Goal: Task Accomplishment & Management: Manage account settings

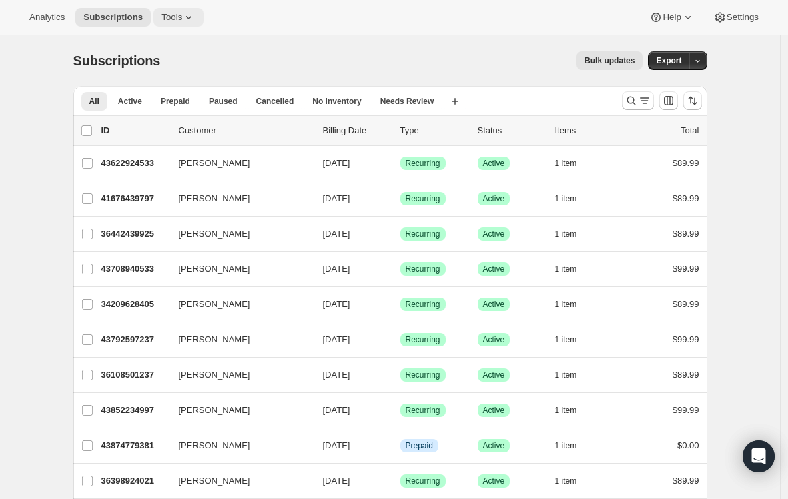
click at [173, 21] on span "Tools" at bounding box center [171, 17] width 21 height 11
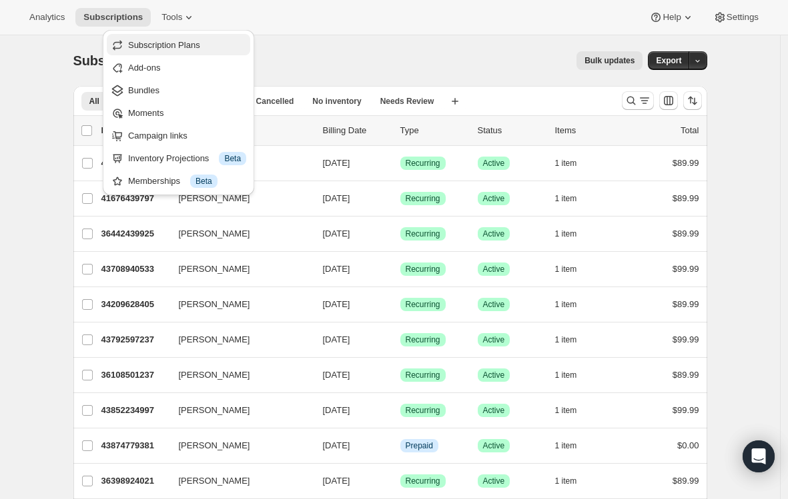
click at [169, 44] on span "Subscription Plans" at bounding box center [164, 45] width 72 height 10
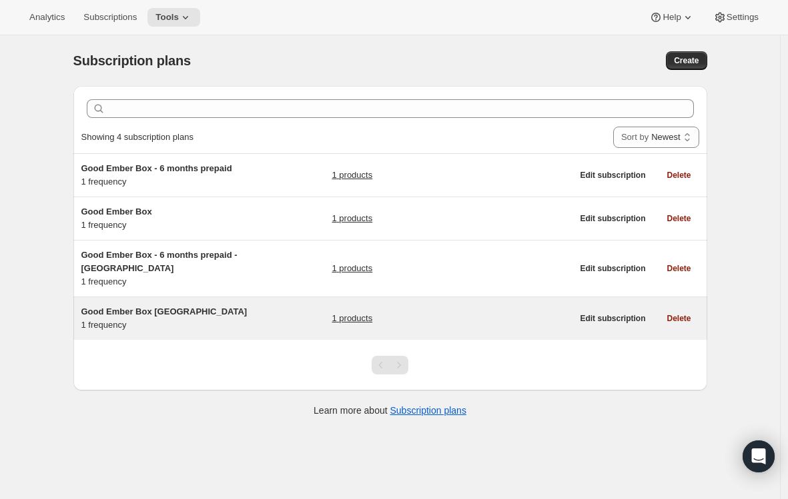
click at [147, 313] on span "Good Ember Box [GEOGRAPHIC_DATA]" at bounding box center [164, 312] width 166 height 10
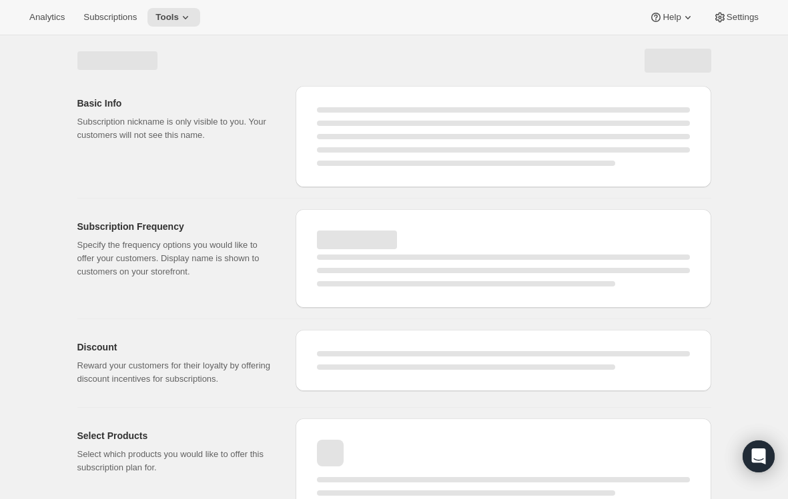
select select "WEEK"
select select "MONTH"
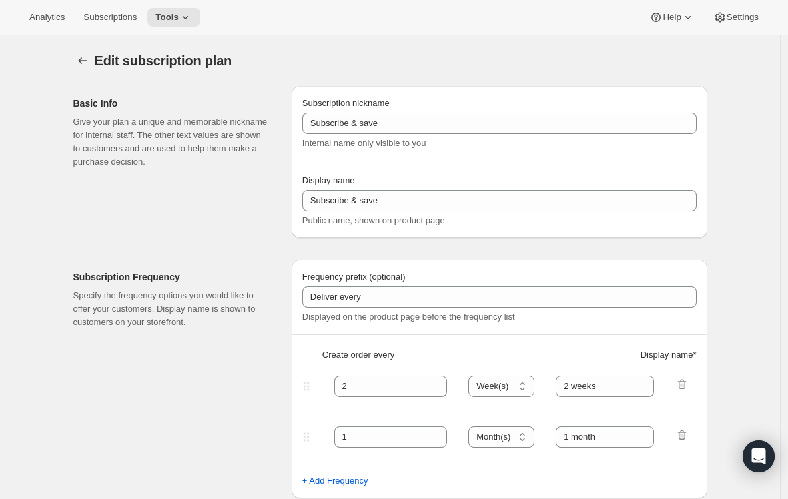
type input "Good Ember Box [GEOGRAPHIC_DATA]"
type input "1"
select select "MONTH"
type input "1 month"
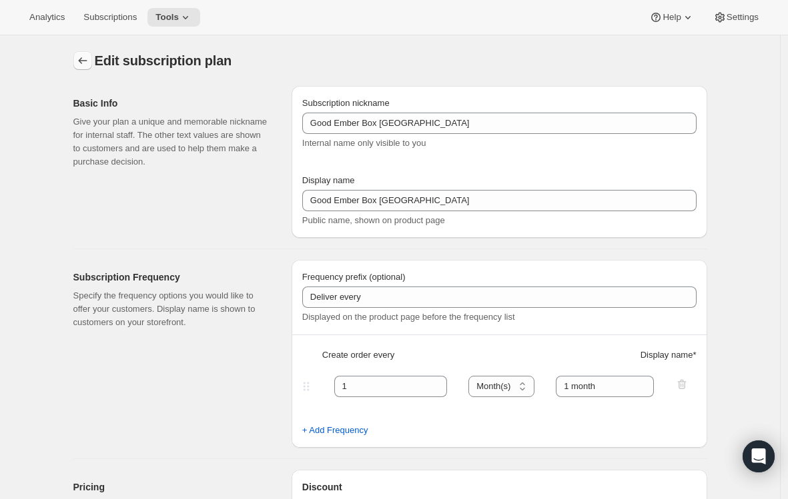
click at [86, 60] on icon "Subscription plans" at bounding box center [82, 60] width 13 height 13
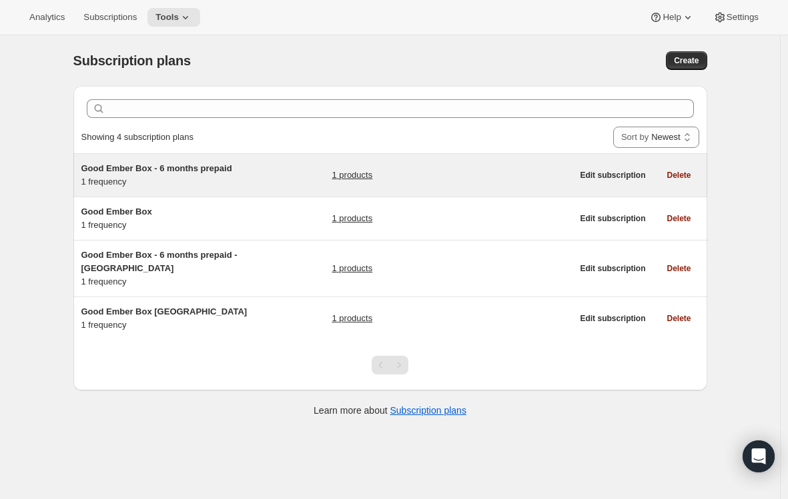
click at [215, 170] on span "Good Ember Box - 6 months prepaid" at bounding box center [156, 168] width 151 height 10
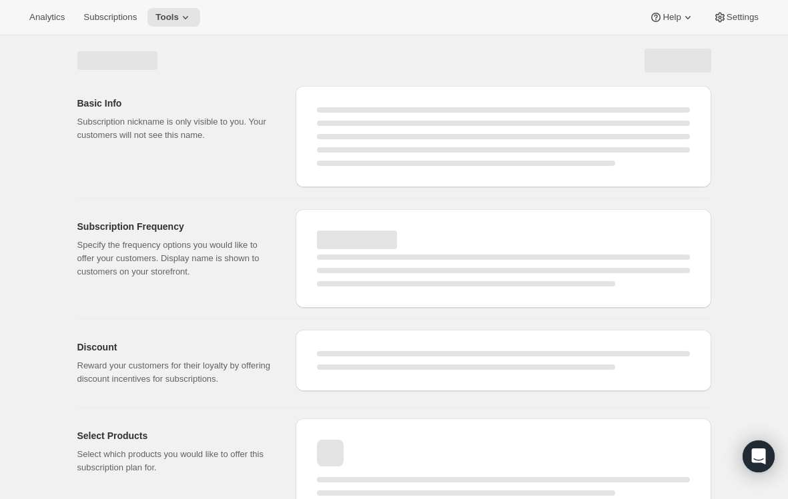
select select "WEEK"
select select "MONTH"
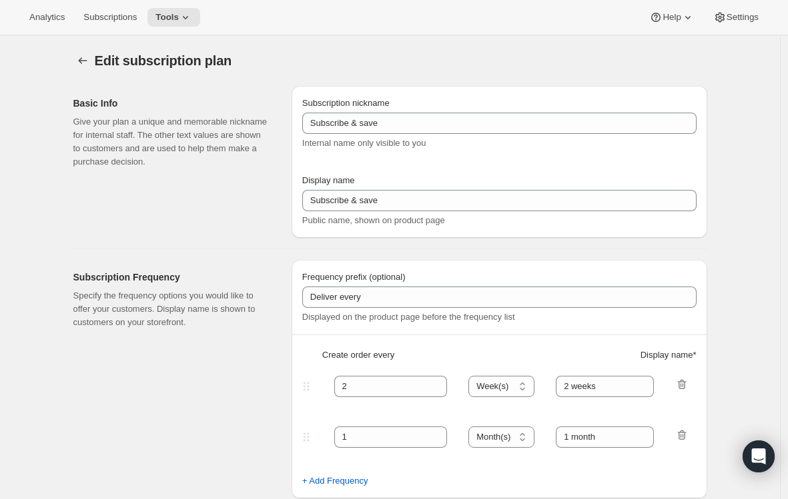
type input "Good Ember Box - 6 months prepaid"
select select "ENABLED"
select select "MONTH"
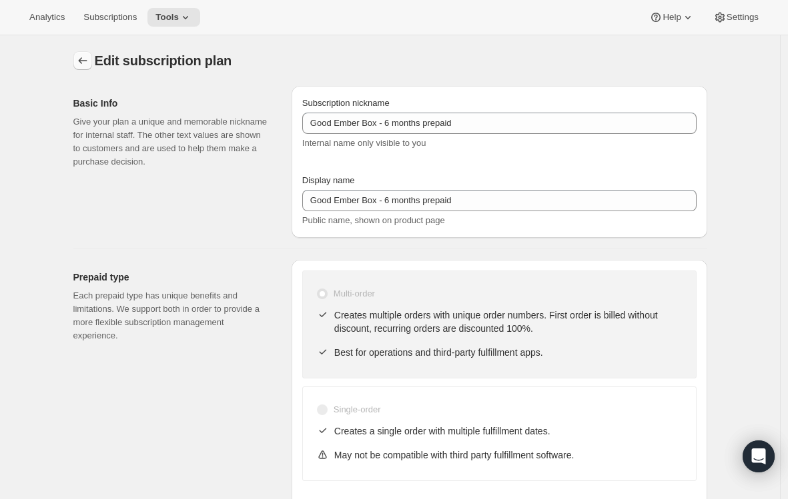
click at [85, 62] on icon "Subscription plans" at bounding box center [82, 60] width 13 height 13
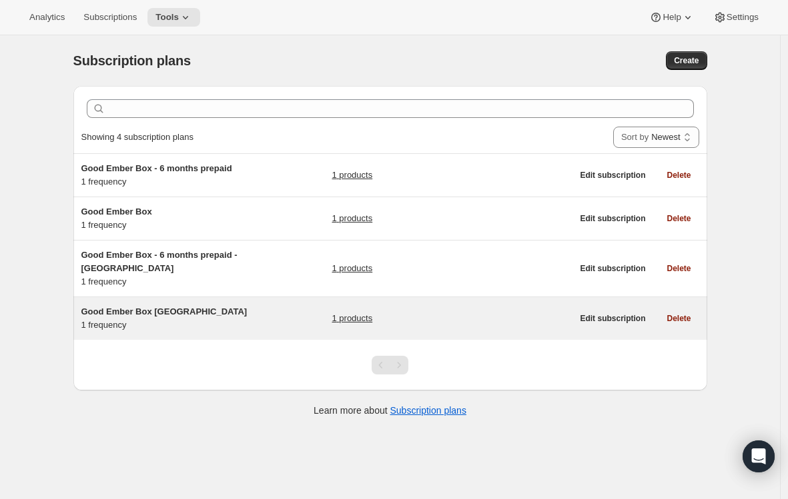
click at [157, 312] on span "Good Ember Box [GEOGRAPHIC_DATA]" at bounding box center [164, 312] width 166 height 10
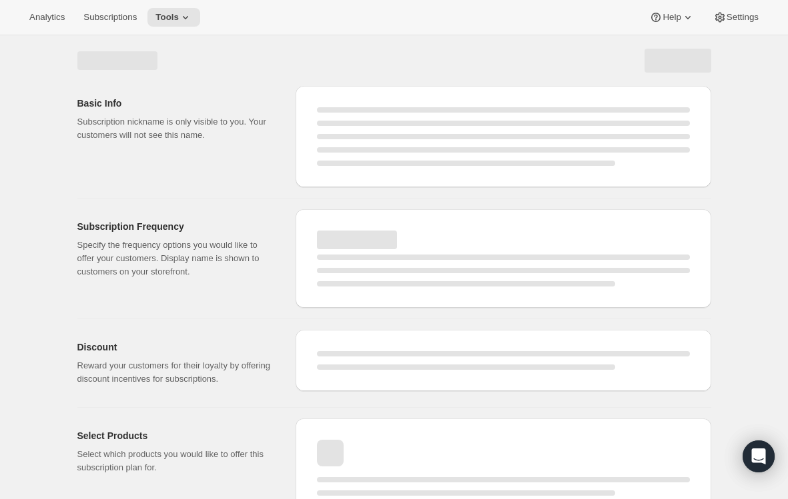
select select "WEEK"
select select "MONTH"
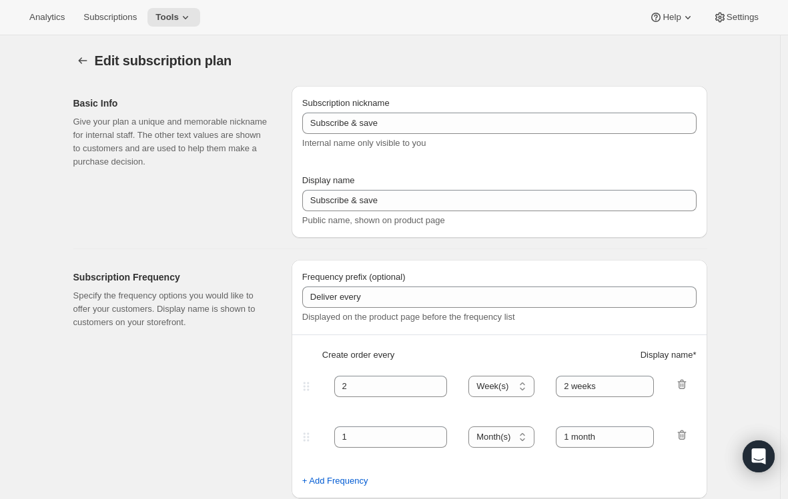
type input "Good Ember Box [GEOGRAPHIC_DATA]"
type input "1"
type input "1 month"
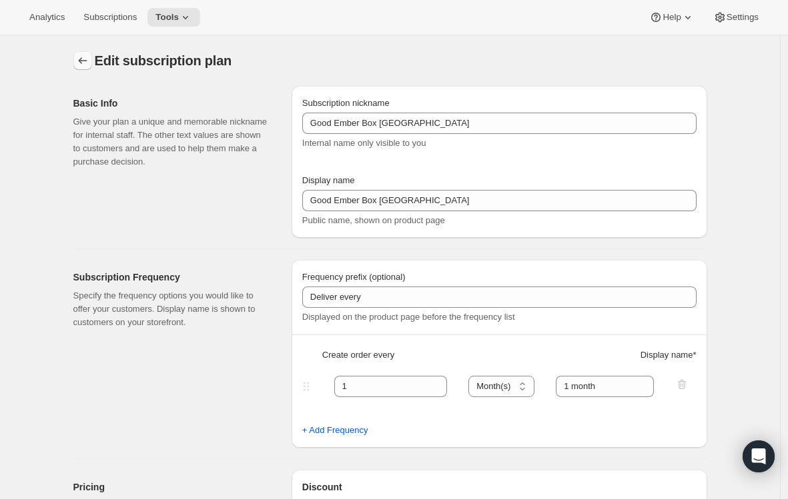
click at [81, 63] on icon "Subscription plans" at bounding box center [82, 60] width 13 height 13
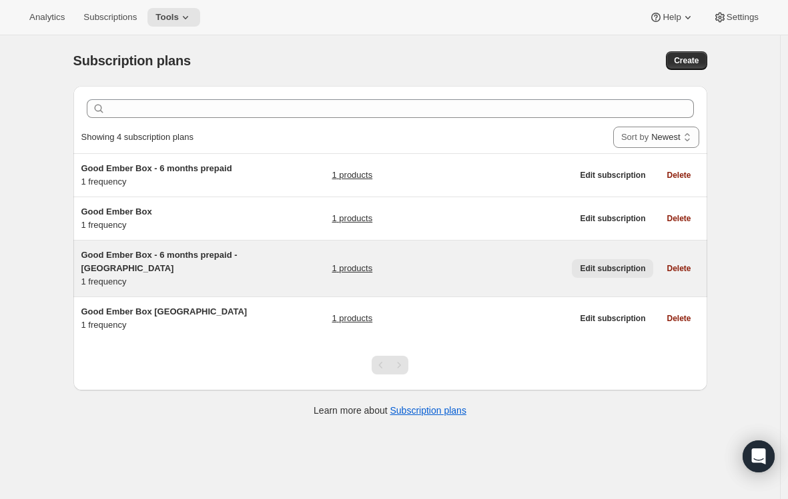
click at [606, 272] on span "Edit subscription" at bounding box center [612, 268] width 65 height 11
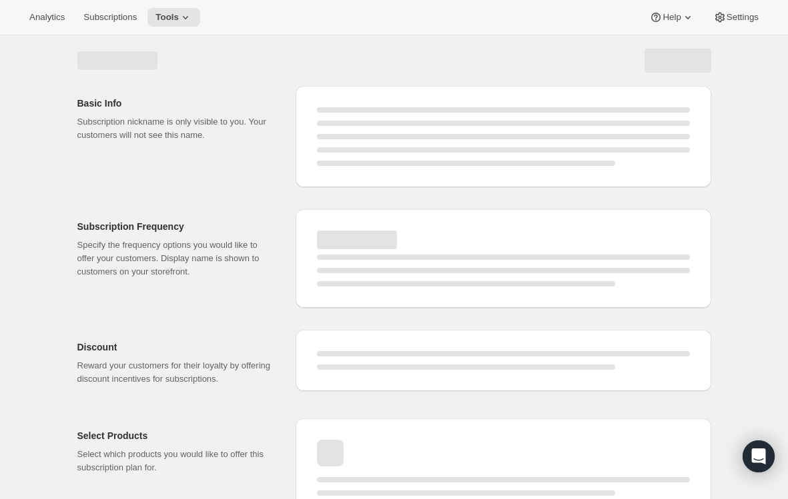
select select "WEEK"
select select "MONTH"
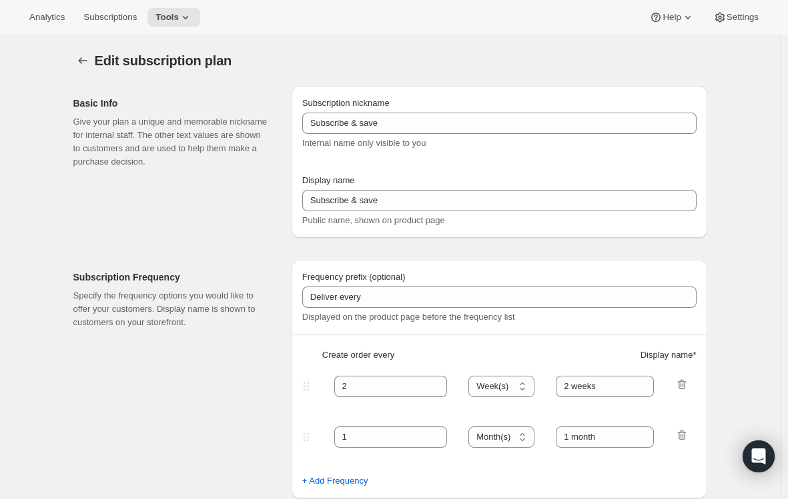
type input "Good Ember Box - 6 months prepaid - [GEOGRAPHIC_DATA]"
select select "ENABLED"
select select "MONTH"
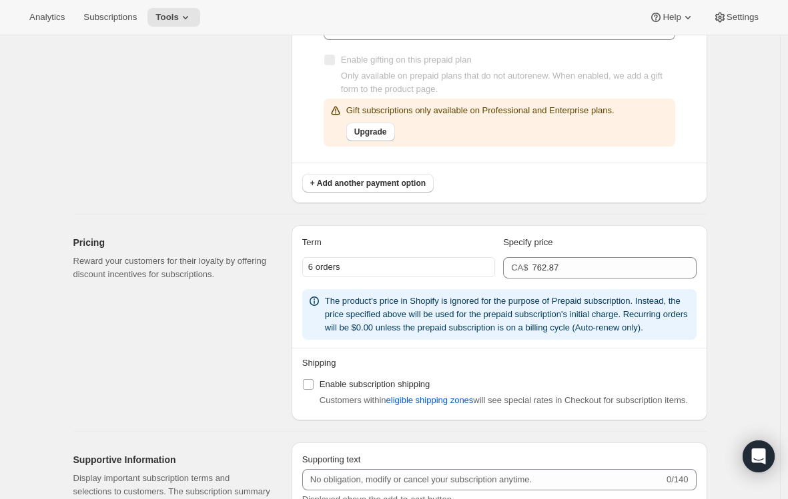
scroll to position [849, 0]
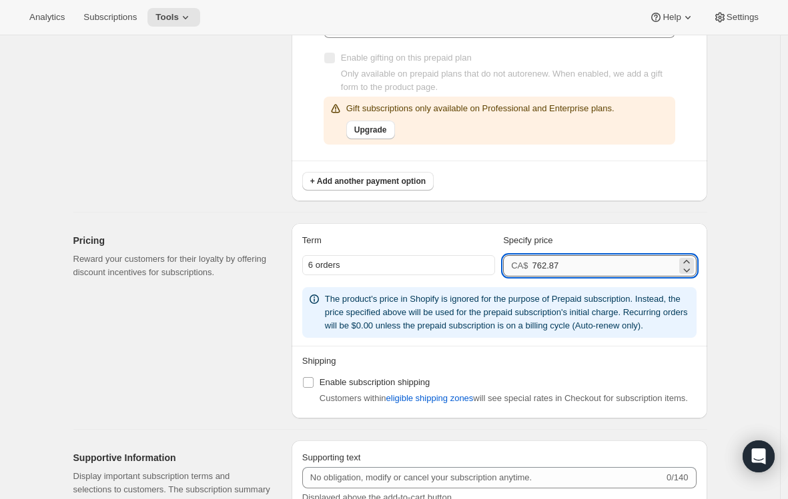
drag, startPoint x: 536, startPoint y: 266, endPoint x: 579, endPoint y: 266, distance: 42.7
click at [579, 266] on input "762.87" at bounding box center [604, 265] width 144 height 21
type input "849"
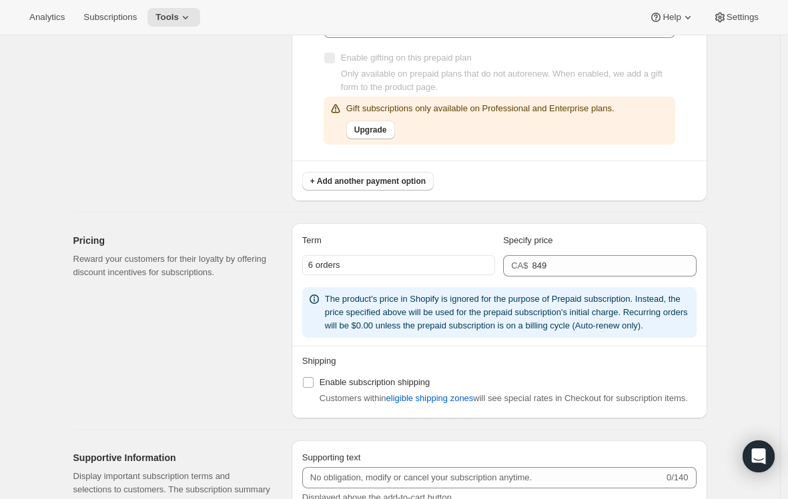
click at [253, 402] on div "Pricing Reward your customers for their loyalty by offering discount incentives…" at bounding box center [176, 320] width 207 height 195
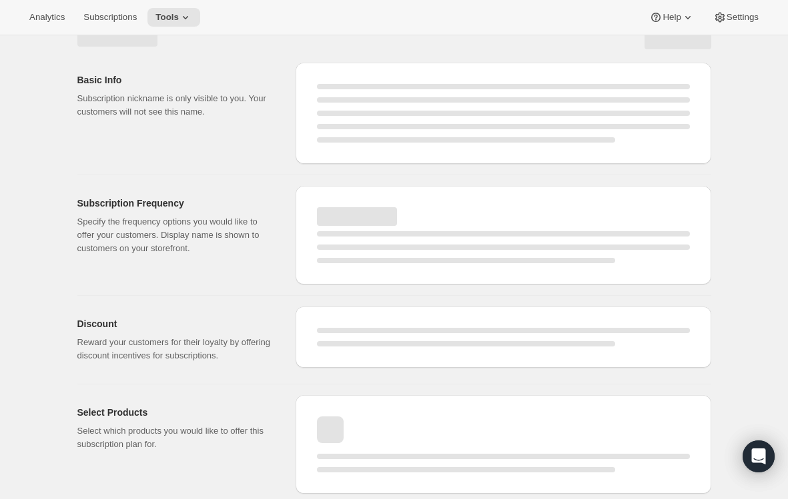
select select "MONTH"
select select "ENABLED"
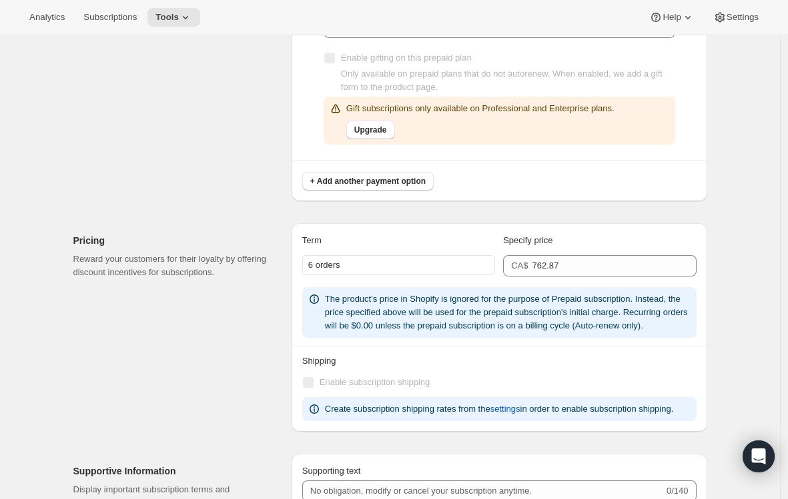
type input "849"
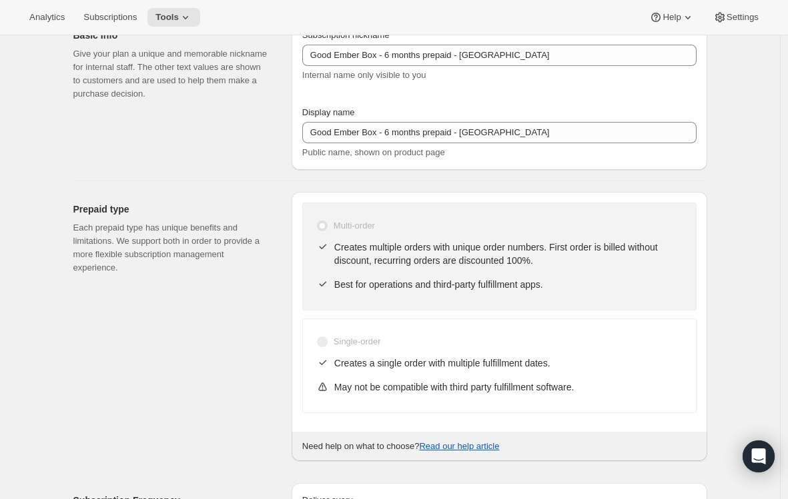
scroll to position [0, 0]
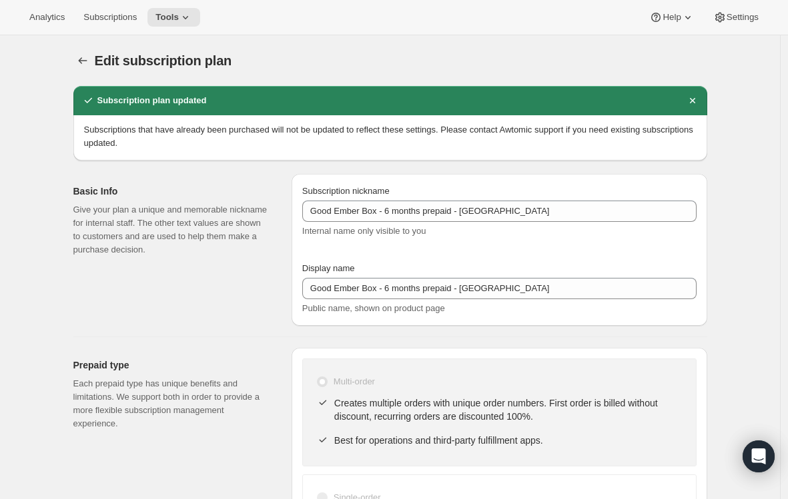
click at [173, 273] on div "Basic Info Give your plan a unique and memorable nickname for internal staff. T…" at bounding box center [176, 250] width 207 height 152
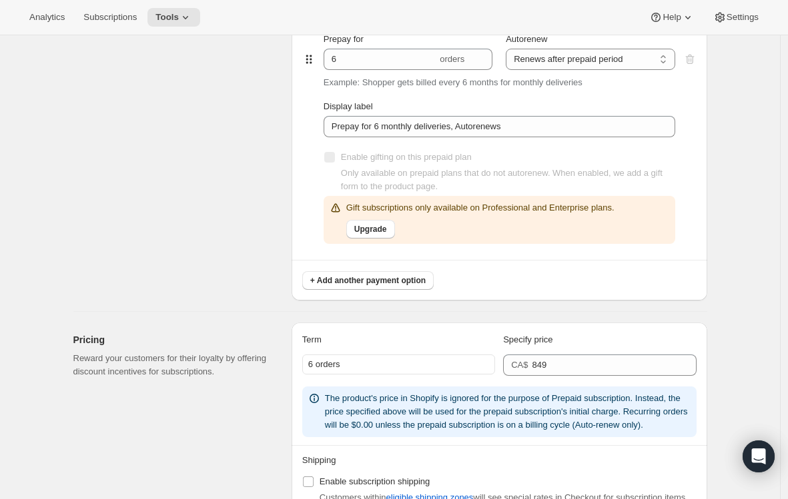
scroll to position [862, 0]
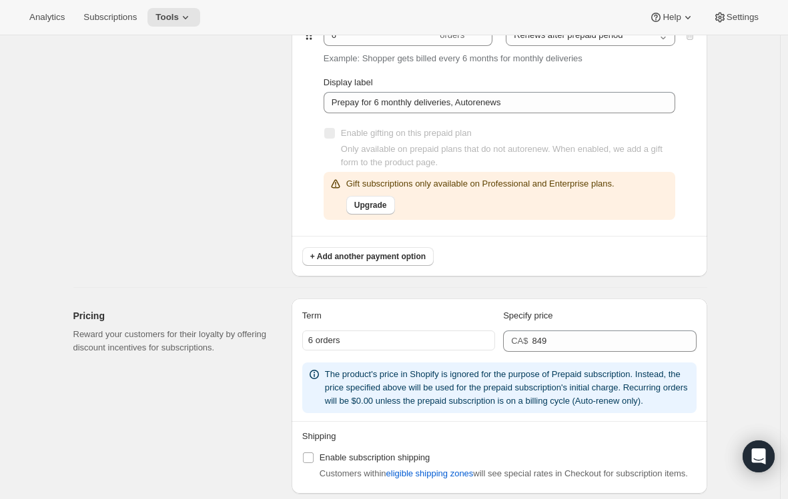
click at [723, 351] on div "Edit subscription plan. This page is ready Edit subscription plan Subscription …" at bounding box center [390, 60] width 666 height 1773
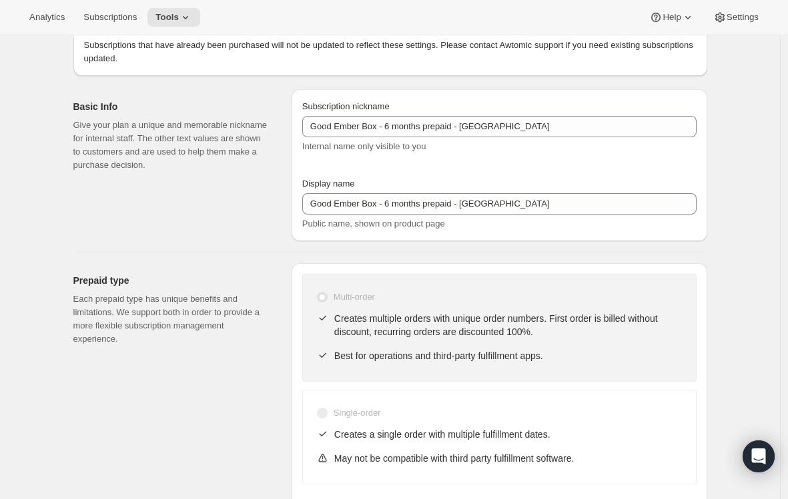
scroll to position [0, 0]
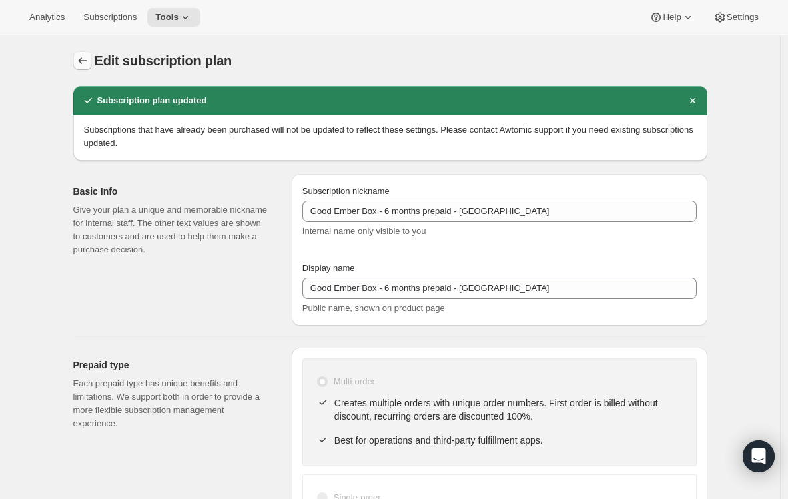
click at [89, 64] on icon "Subscription plans" at bounding box center [82, 60] width 13 height 13
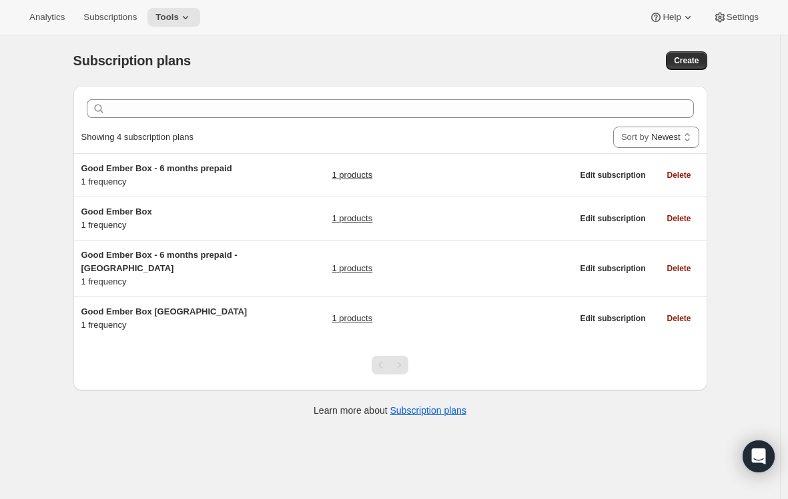
click at [59, 268] on div "Subscription plans. This page is ready Subscription plans Create Clear Showing …" at bounding box center [390, 284] width 780 height 499
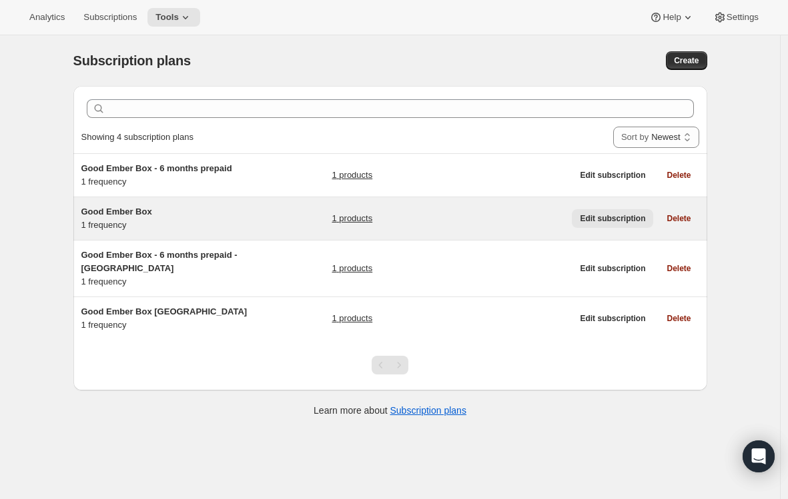
click at [616, 220] on span "Edit subscription" at bounding box center [612, 218] width 65 height 11
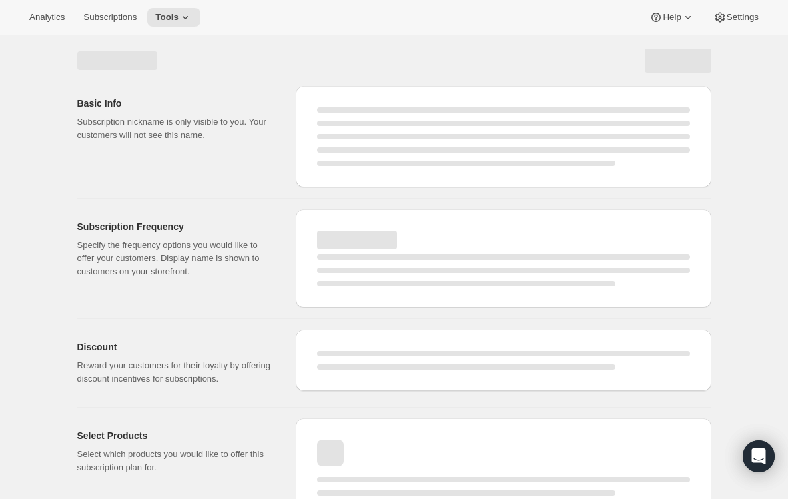
select select "WEEK"
select select "MONTH"
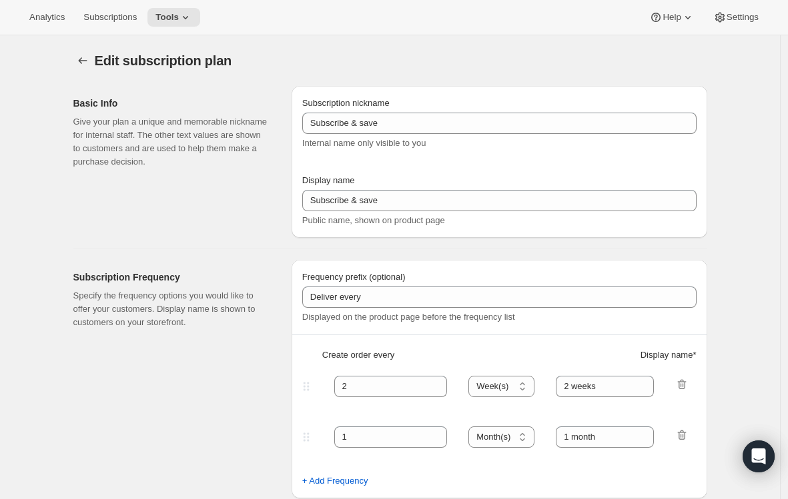
type input "Good Ember Box"
type input "1"
type input "1 month"
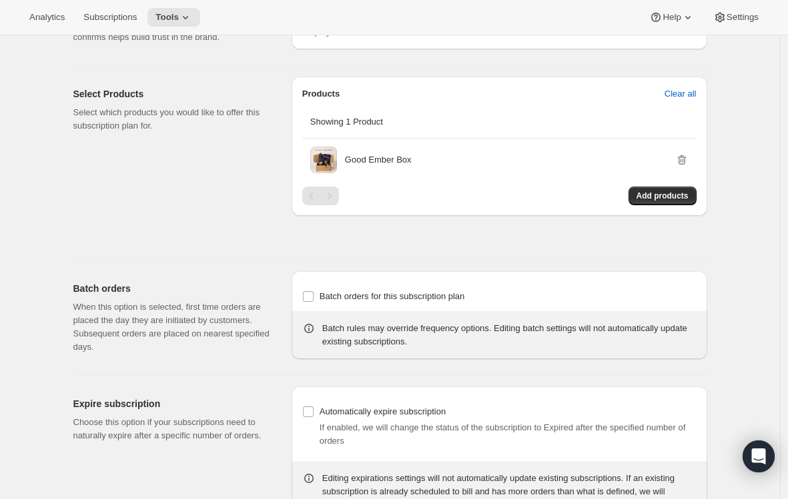
scroll to position [708, 0]
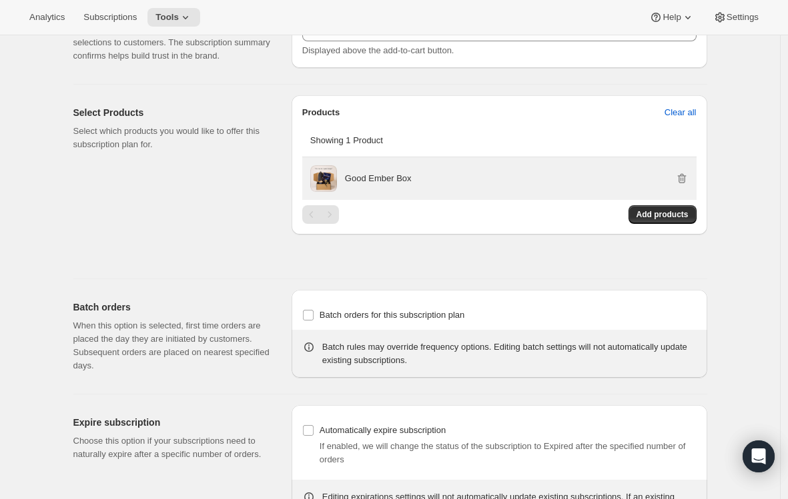
click at [391, 185] on p "Good Ember Box" at bounding box center [378, 178] width 67 height 13
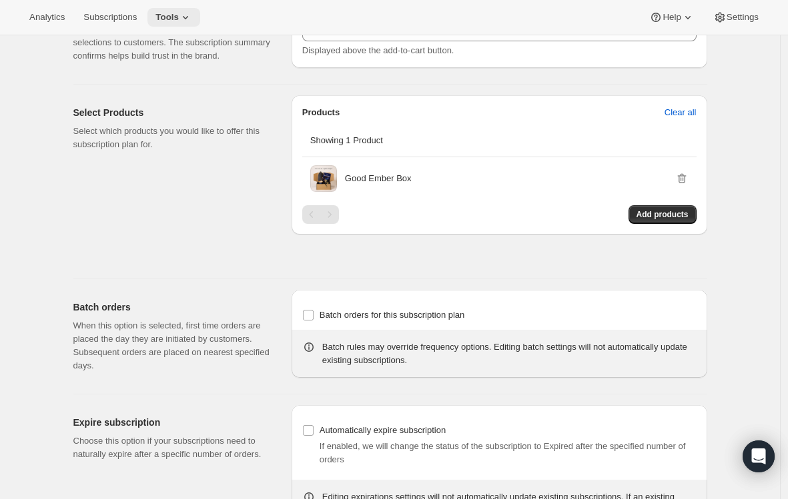
click at [192, 19] on icon at bounding box center [185, 17] width 13 height 13
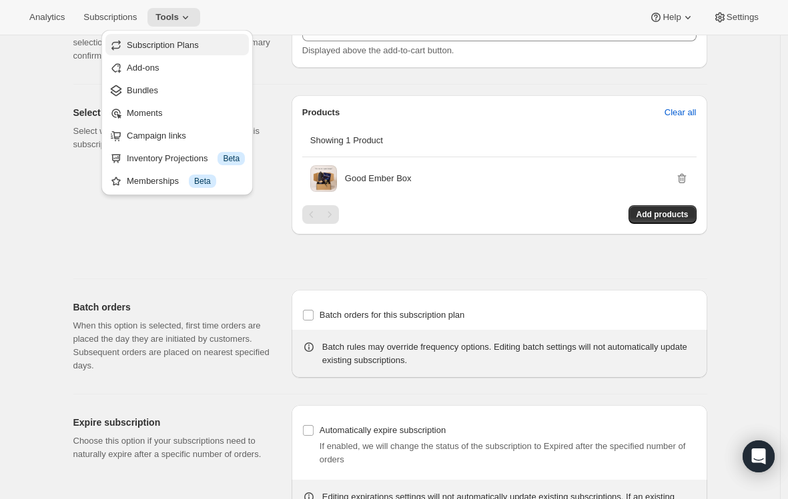
click at [174, 45] on span "Subscription Plans" at bounding box center [163, 45] width 72 height 10
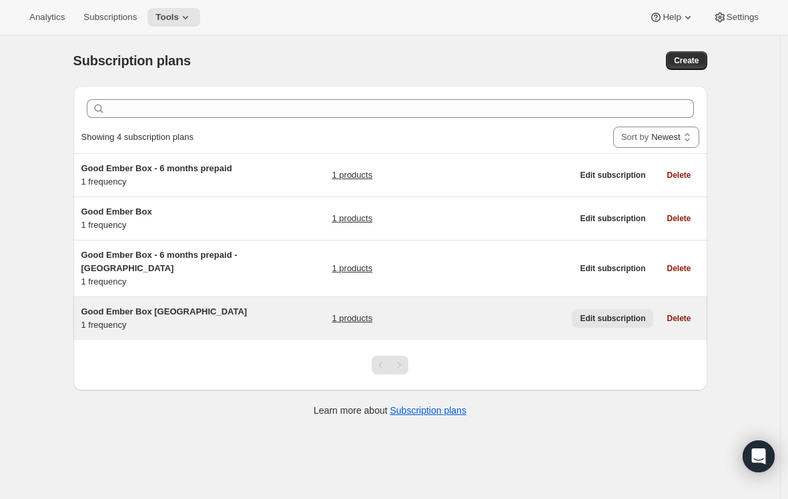
click at [601, 317] on span "Edit subscription" at bounding box center [612, 318] width 65 height 11
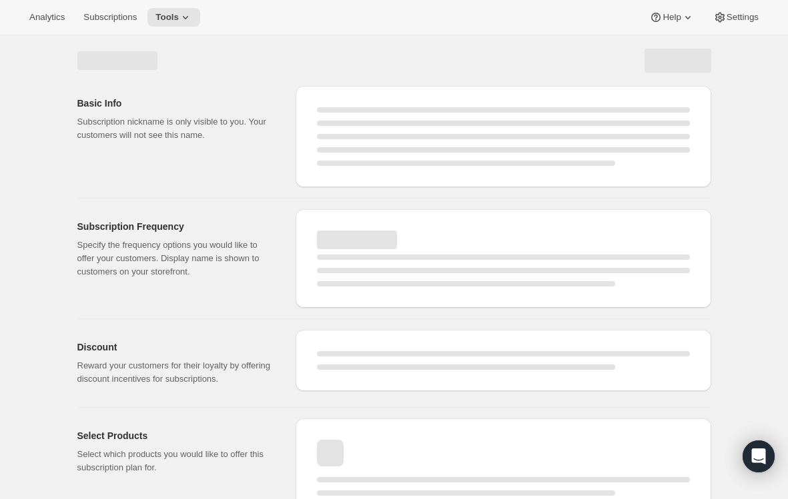
select select "WEEK"
select select "MONTH"
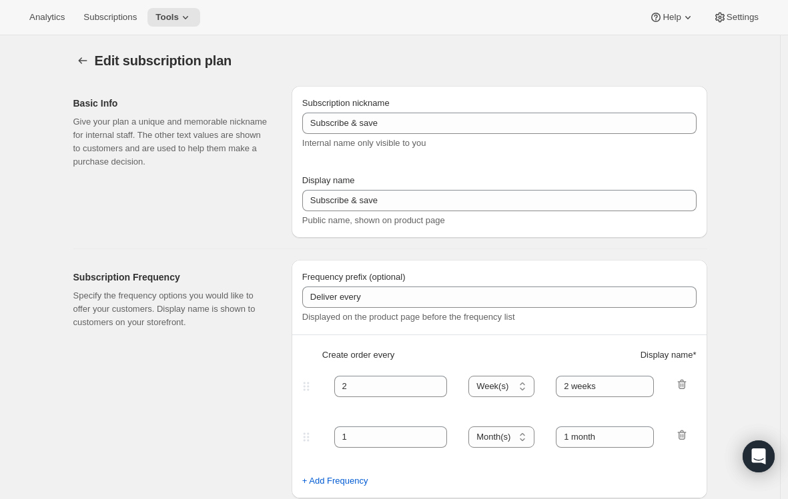
type input "Good Ember Box [GEOGRAPHIC_DATA]"
type input "1"
type input "1 month"
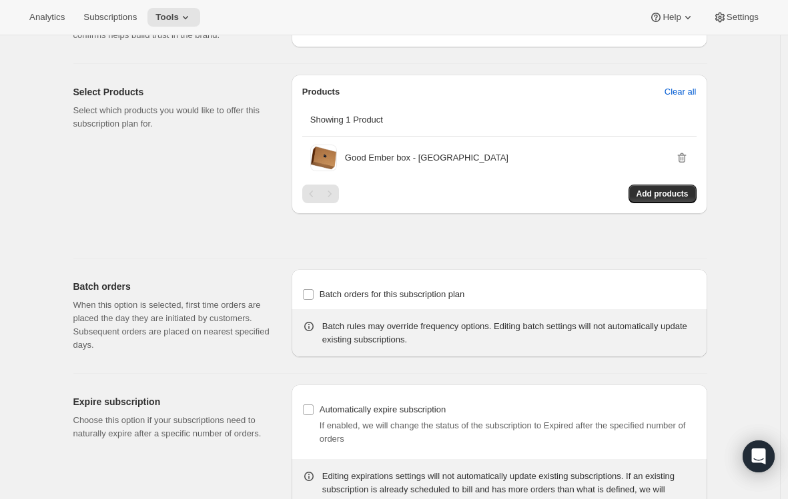
scroll to position [729, 0]
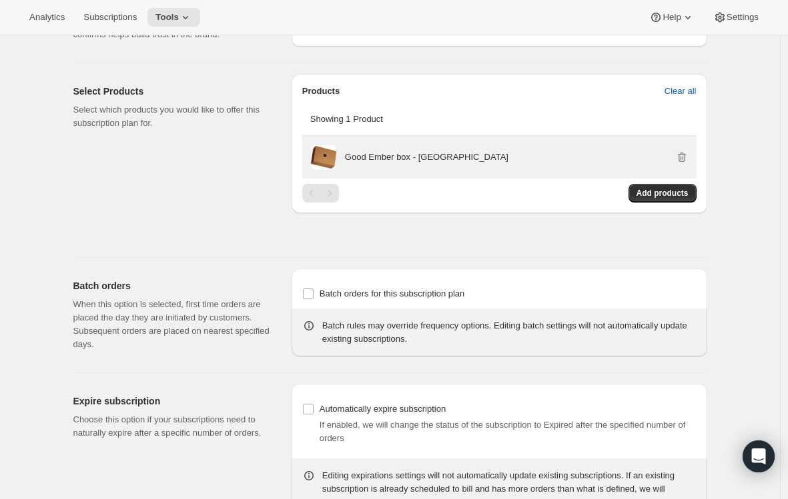
click at [411, 164] on p "Good Ember box - USA" at bounding box center [426, 157] width 163 height 13
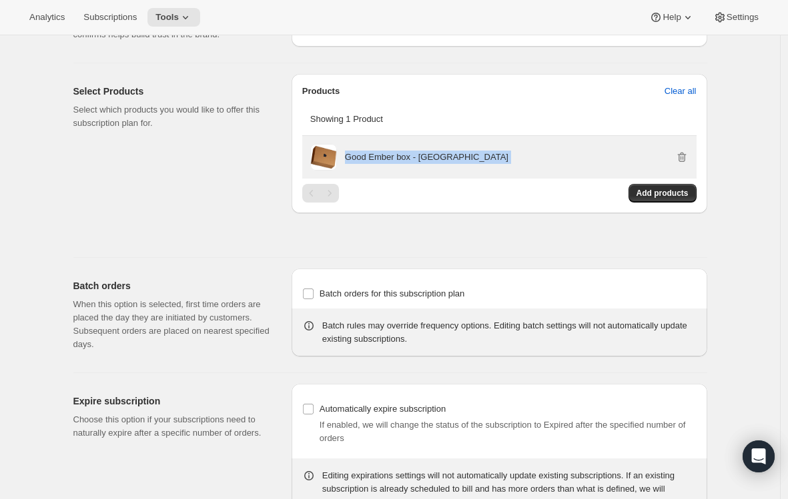
click at [411, 164] on p "Good Ember box - USA" at bounding box center [426, 157] width 163 height 13
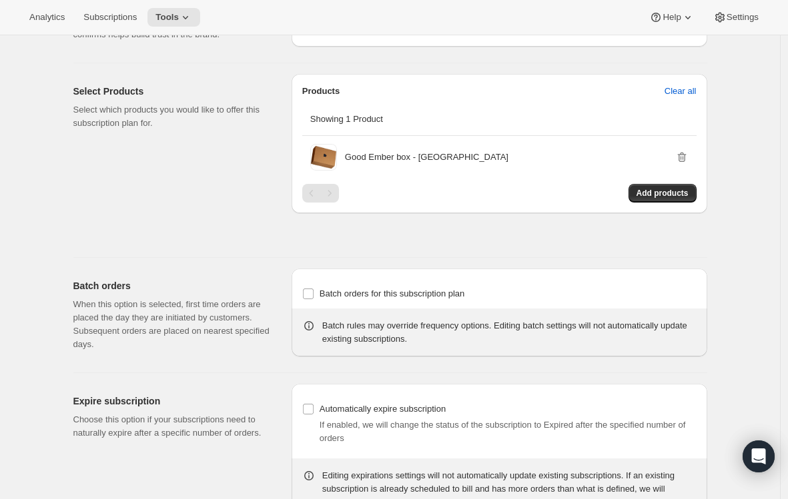
scroll to position [0, 0]
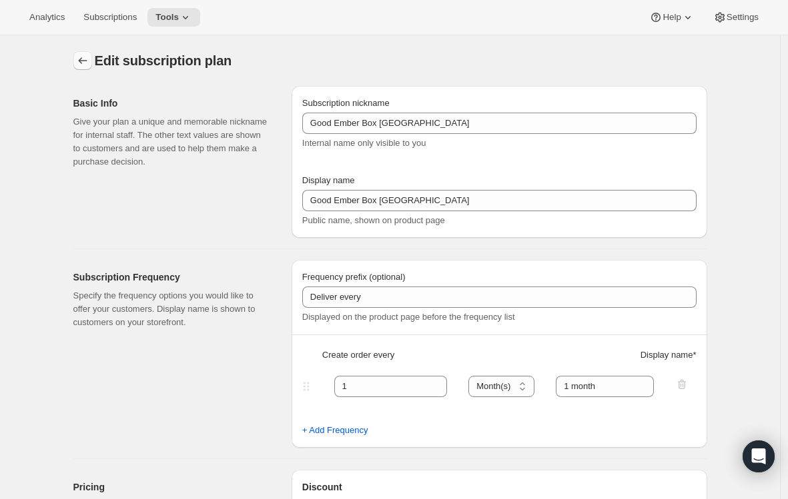
click at [89, 60] on icon "Subscription plans" at bounding box center [82, 60] width 13 height 13
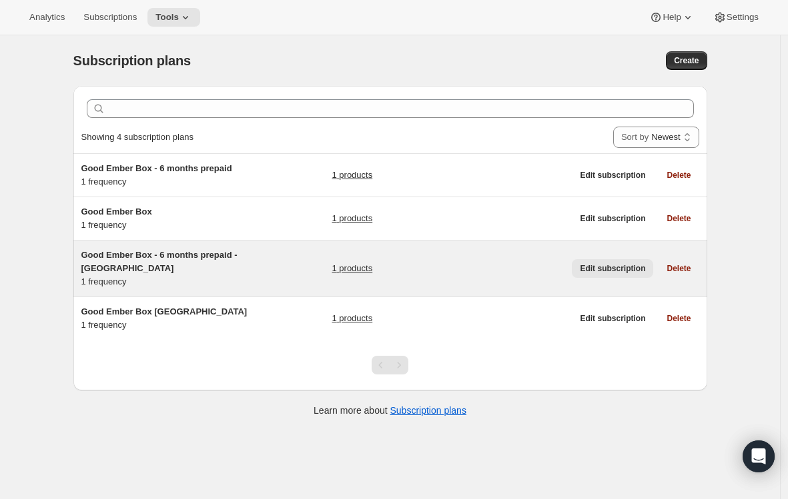
click at [636, 273] on span "Edit subscription" at bounding box center [612, 268] width 65 height 11
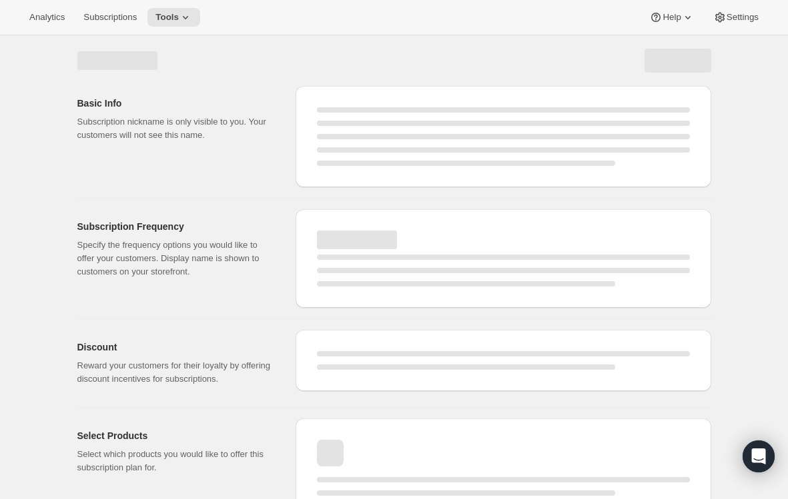
select select "WEEK"
select select "MONTH"
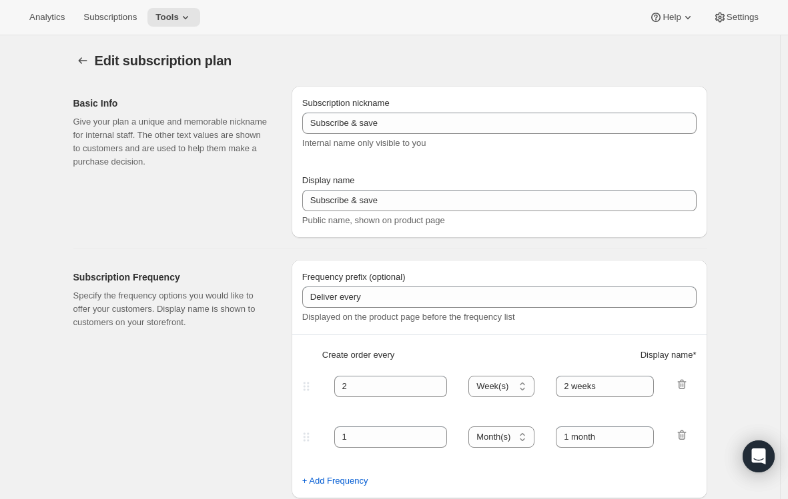
type input "Good Ember Box - 6 months prepaid - [GEOGRAPHIC_DATA]"
select select "ENABLED"
select select "MONTH"
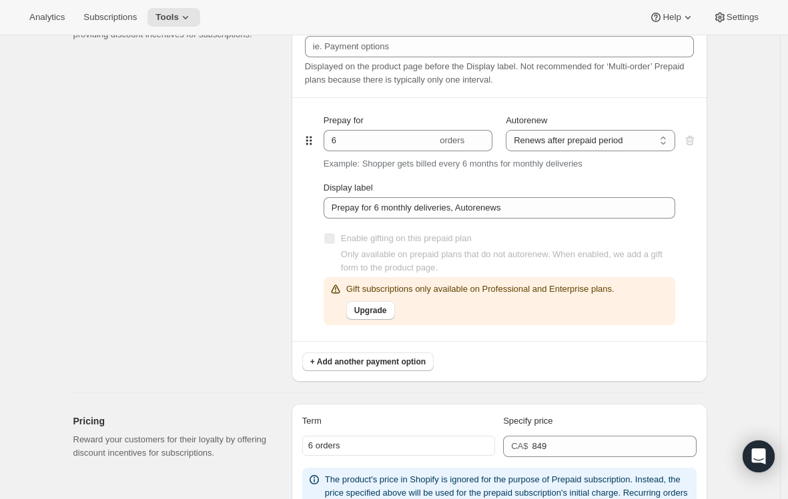
scroll to position [873, 0]
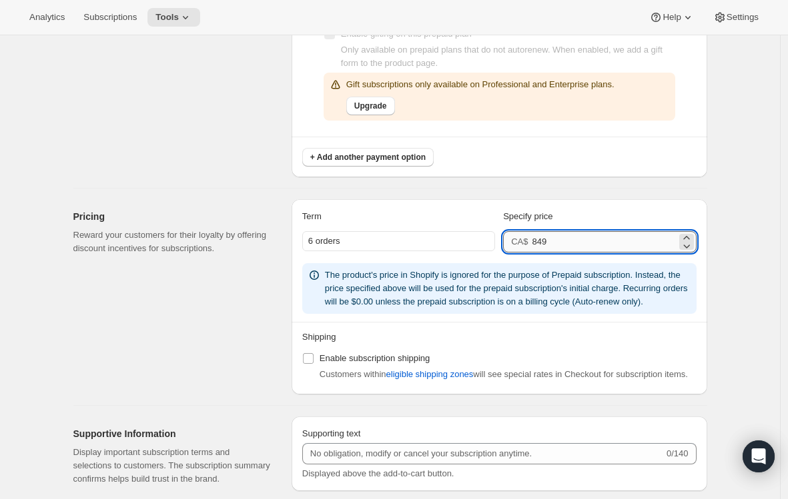
click at [549, 242] on input "849" at bounding box center [604, 241] width 144 height 21
type input "848"
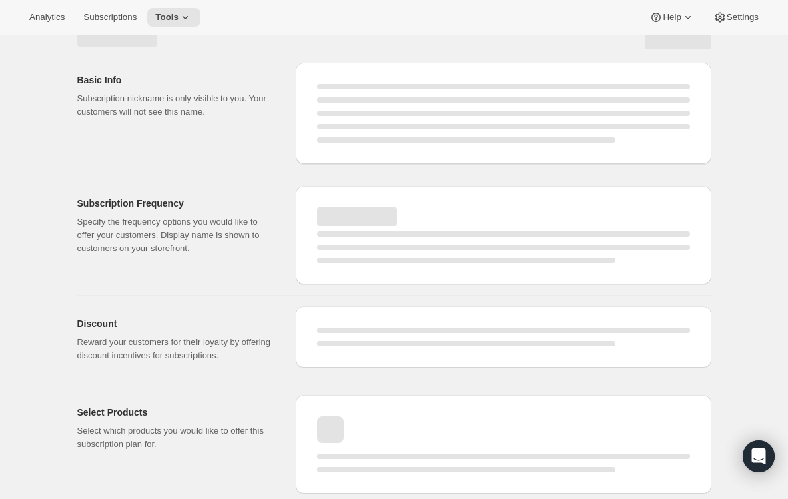
select select "MONTH"
select select "ENABLED"
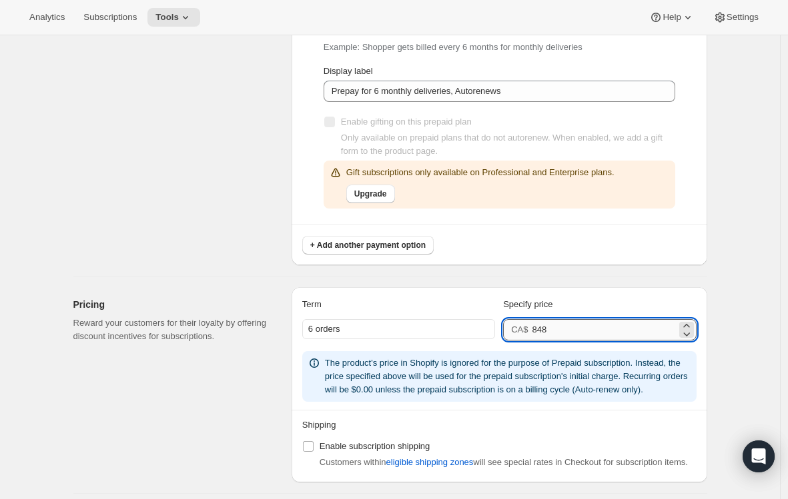
drag, startPoint x: 548, startPoint y: 331, endPoint x: 566, endPoint y: 332, distance: 17.4
click at [566, 332] on input "848" at bounding box center [604, 329] width 144 height 21
type input "847"
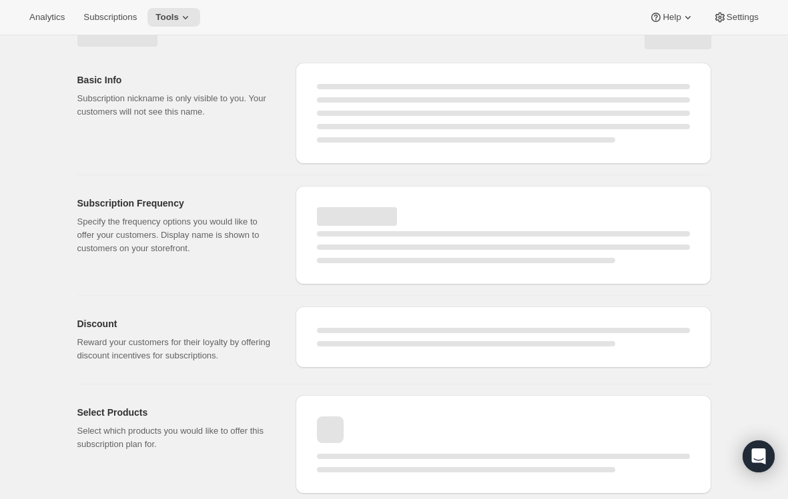
select select "MONTH"
select select "ENABLED"
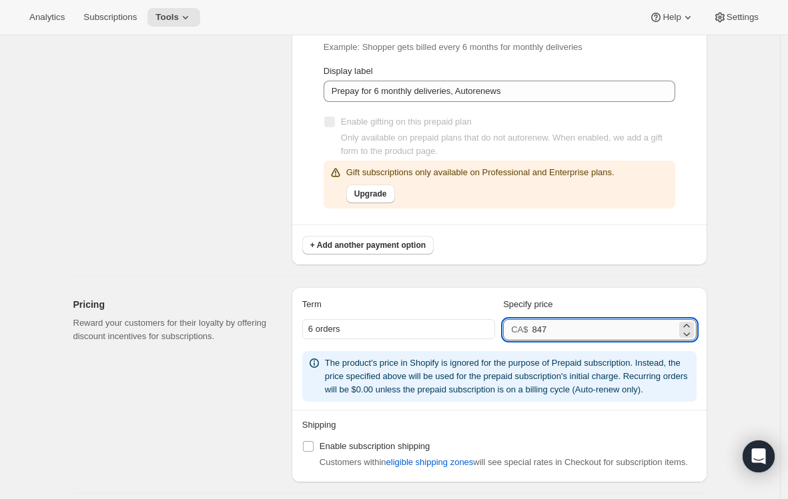
drag, startPoint x: 548, startPoint y: 332, endPoint x: 560, endPoint y: 333, distance: 12.7
click at [560, 333] on input "847" at bounding box center [604, 329] width 144 height 21
type input "848"
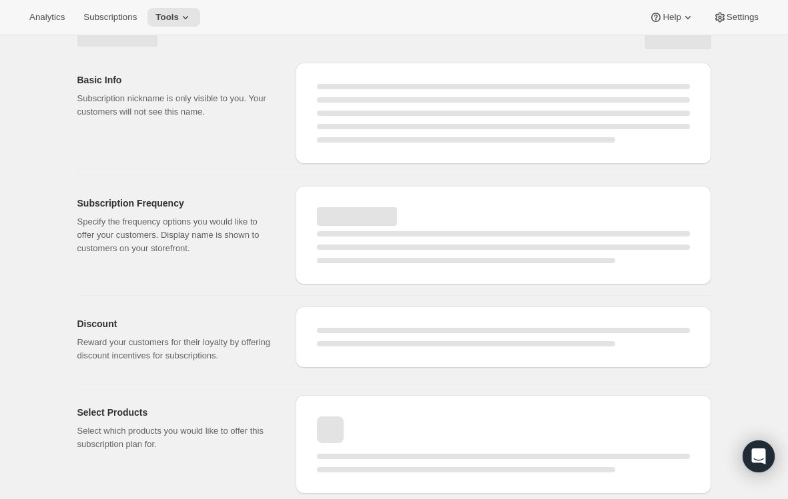
select select "MONTH"
select select "ENABLED"
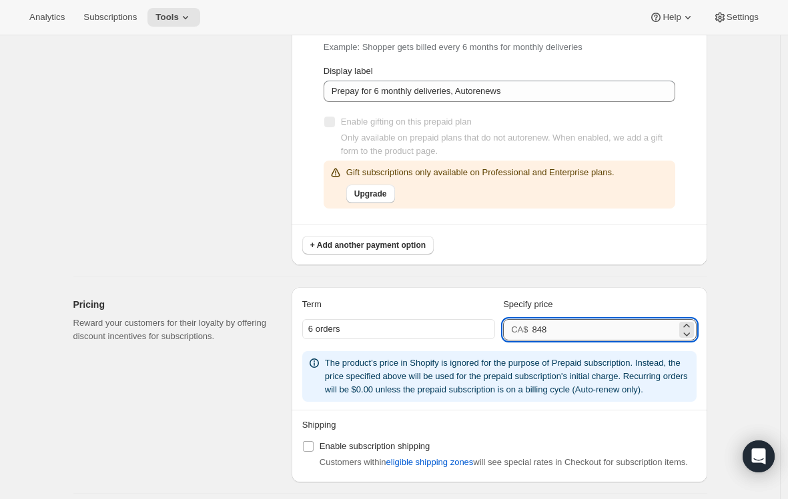
drag, startPoint x: 548, startPoint y: 329, endPoint x: 556, endPoint y: 329, distance: 8.0
click at [556, 329] on input "848" at bounding box center [604, 329] width 144 height 21
type input "848.5"
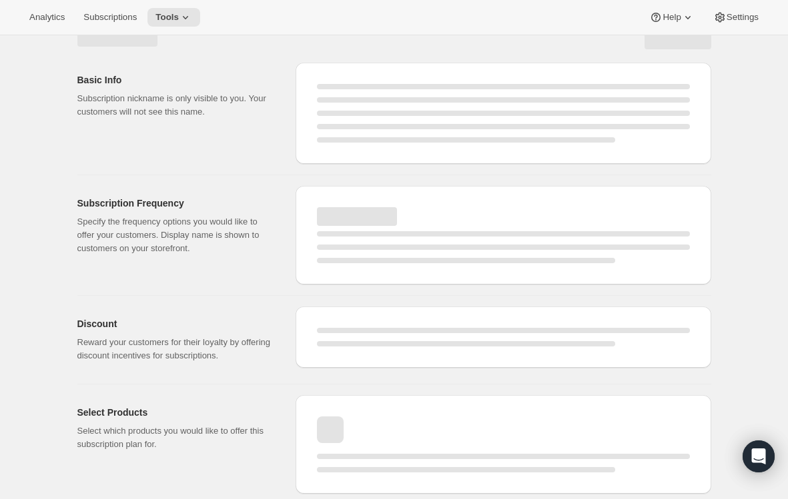
select select "MONTH"
select select "ENABLED"
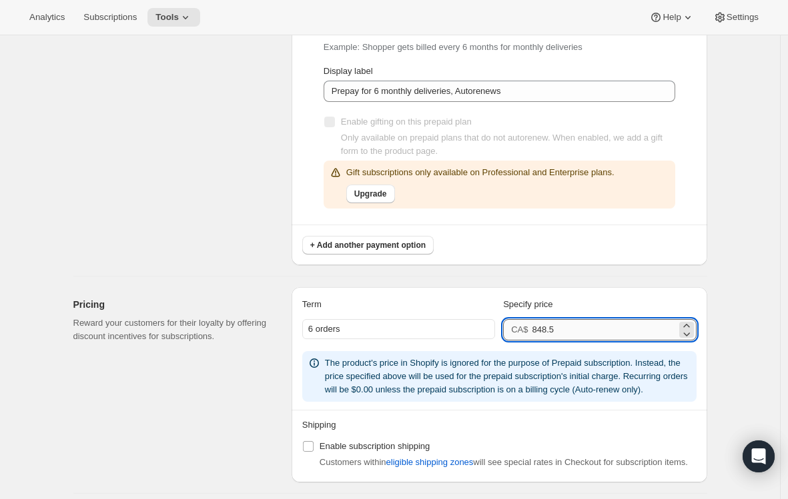
click at [555, 331] on input "848.5" at bounding box center [604, 329] width 144 height 21
drag, startPoint x: 558, startPoint y: 330, endPoint x: 567, endPoint y: 331, distance: 9.4
click at [567, 331] on input "848.75" at bounding box center [604, 329] width 144 height 21
type input "848.58"
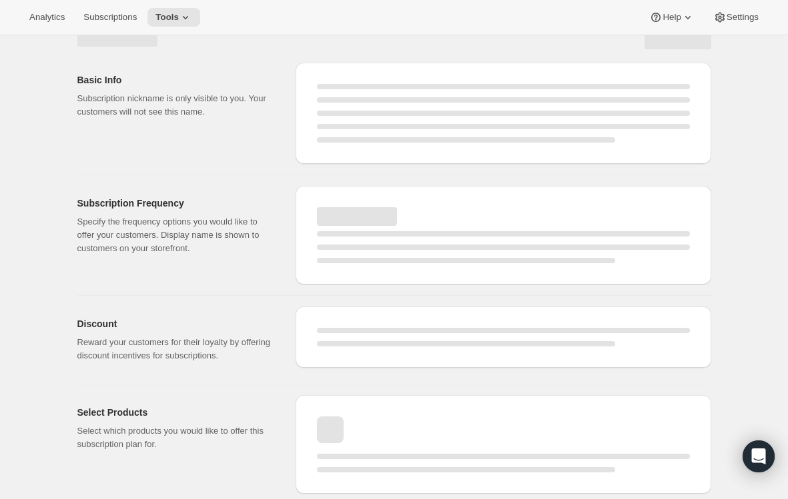
select select "MONTH"
select select "ENABLED"
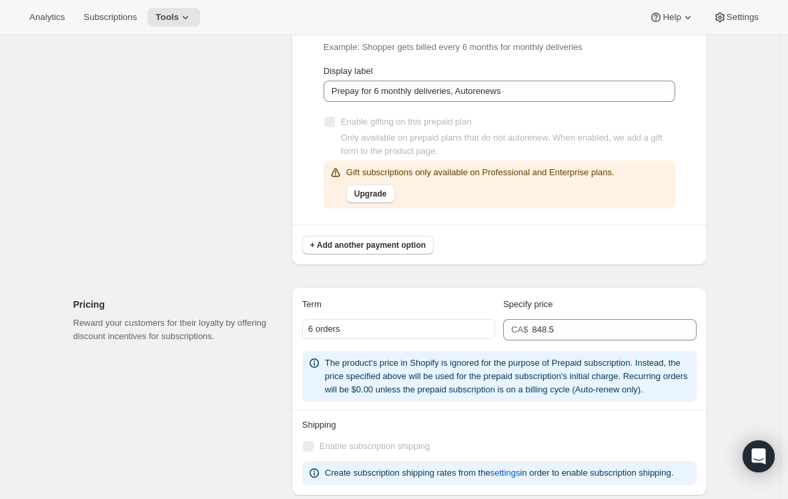
type input "848.58"
